Goal: Task Accomplishment & Management: Manage account settings

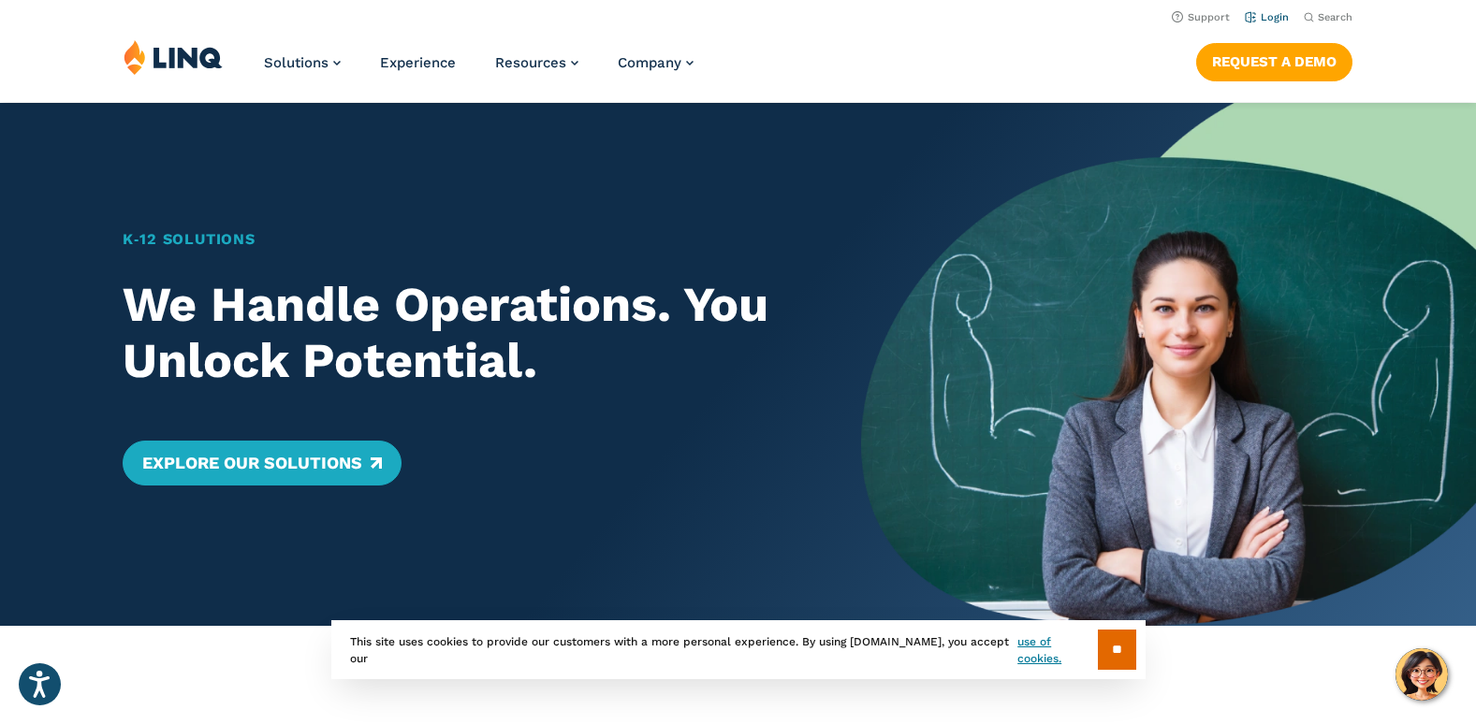
click at [1273, 21] on link "Login" at bounding box center [1267, 17] width 44 height 12
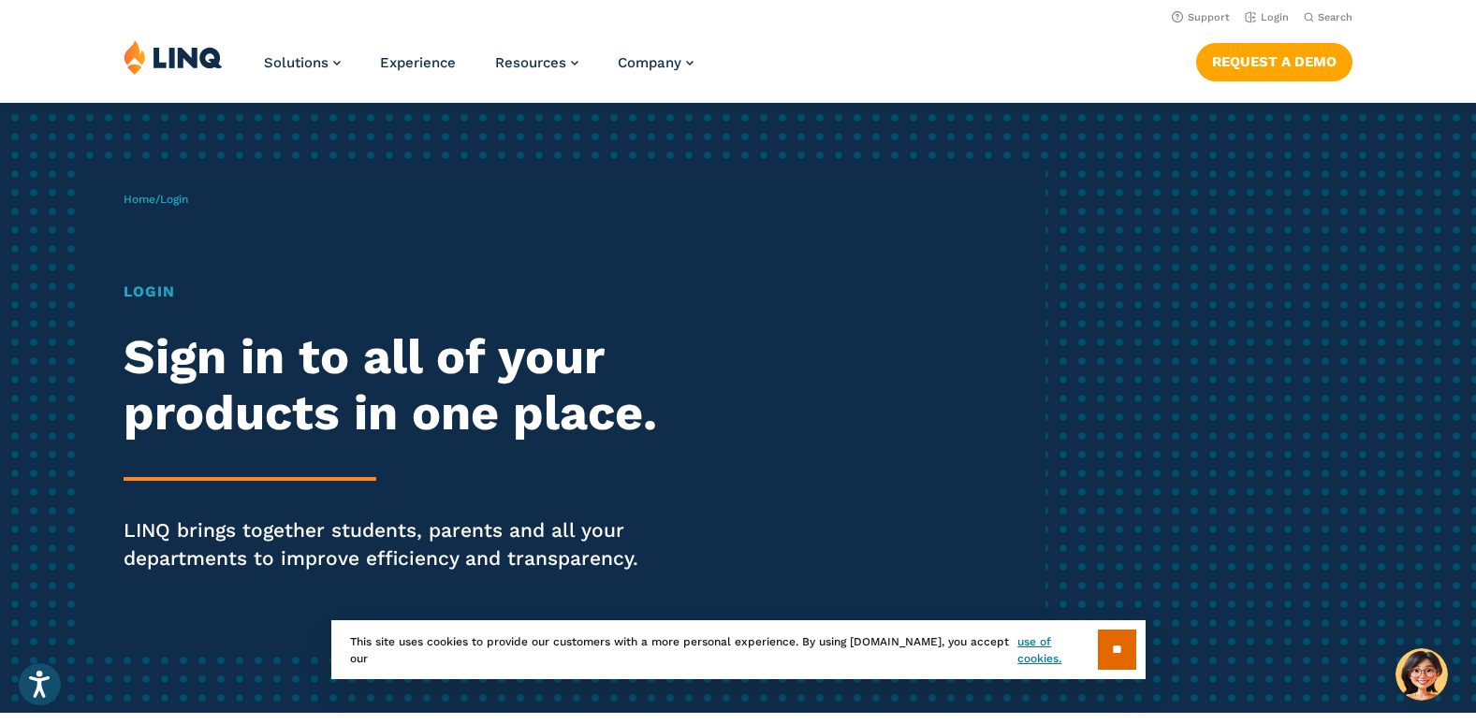
click at [139, 295] on h1 "Login" at bounding box center [408, 292] width 569 height 22
click at [231, 502] on div "Login Sign in to all of your products in one place. LINQ brings together studen…" at bounding box center [408, 453] width 569 height 344
click at [1130, 638] on input "**" at bounding box center [1117, 650] width 38 height 40
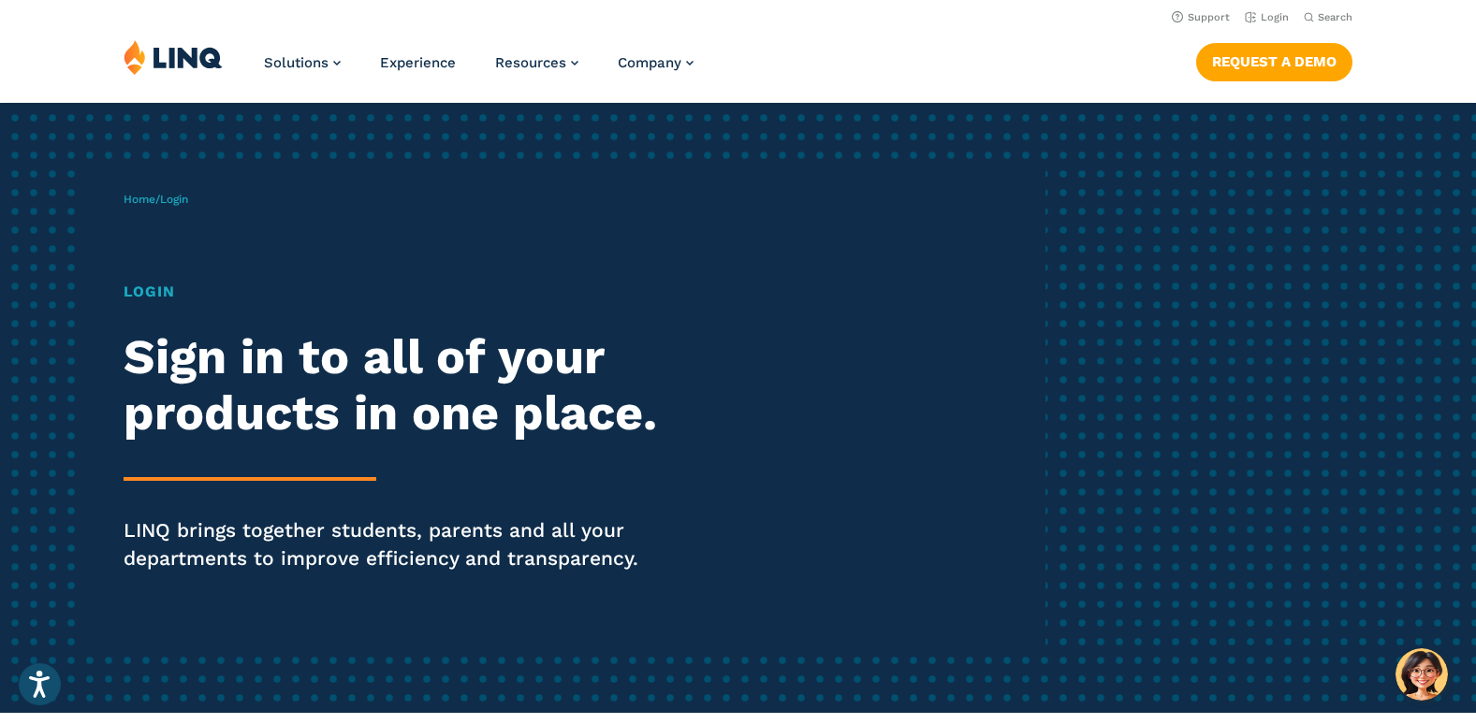
click at [893, 468] on div "Home / Login Login Sign in to all of your products in one place. LINQ brings to…" at bounding box center [585, 407] width 922 height 479
click at [177, 199] on span "Login" at bounding box center [174, 199] width 28 height 13
